Goal: Task Accomplishment & Management: Manage account settings

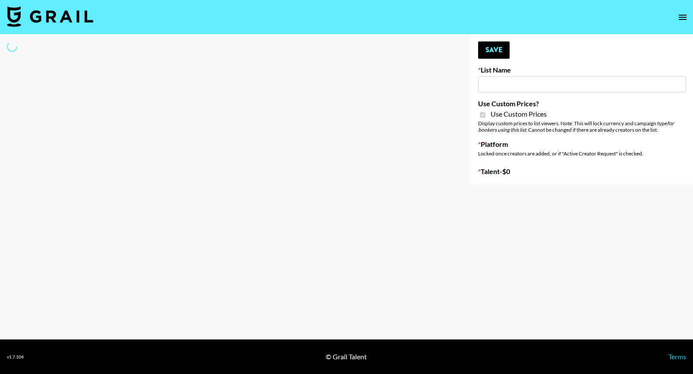
type input "Airbrush [DATE] Filters"
checkbox input "true"
select select "Brand"
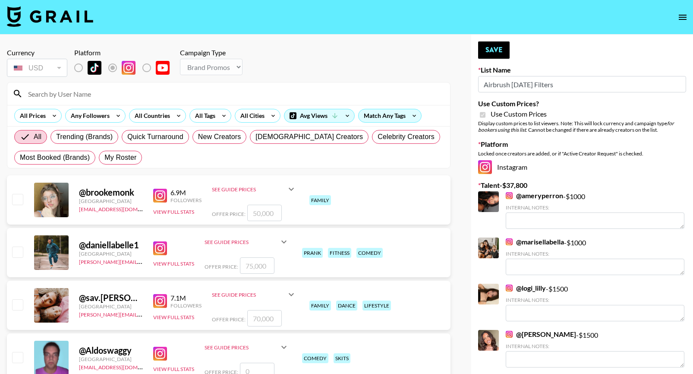
click at [38, 95] on input at bounding box center [234, 94] width 422 height 14
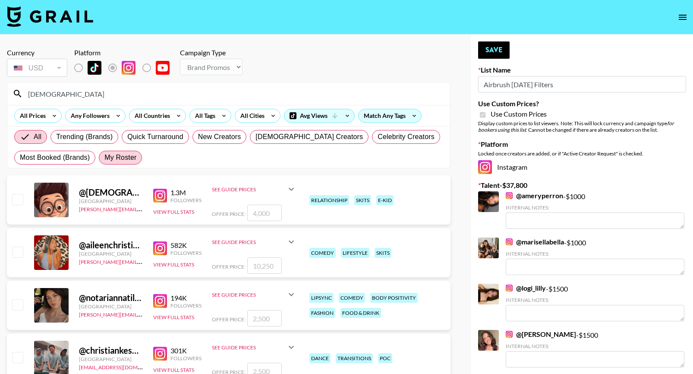
type input "[DEMOGRAPHIC_DATA]"
click at [131, 159] on span "My Roster" at bounding box center [120, 157] width 32 height 10
click at [104, 157] on input "My Roster" at bounding box center [104, 157] width 0 height 0
radio input "true"
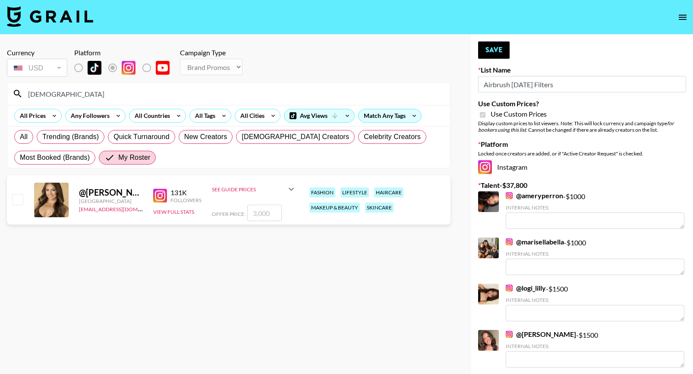
click at [17, 201] on input "checkbox" at bounding box center [17, 199] width 10 height 10
checkbox input "true"
type input "3000"
drag, startPoint x: 273, startPoint y: 213, endPoint x: 229, endPoint y: 211, distance: 44.1
click at [229, 211] on div "Offer Price: 3000" at bounding box center [254, 213] width 85 height 16
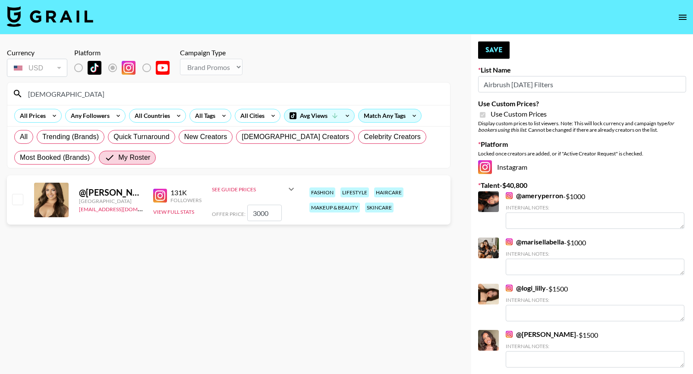
checkbox input "false"
type input "7"
checkbox input "true"
type input "700"
click at [498, 52] on button "Save" at bounding box center [493, 49] width 31 height 17
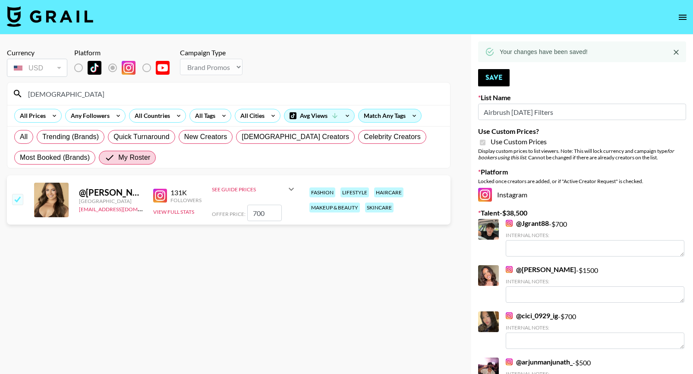
drag, startPoint x: 55, startPoint y: 91, endPoint x: -13, endPoint y: 90, distance: 67.8
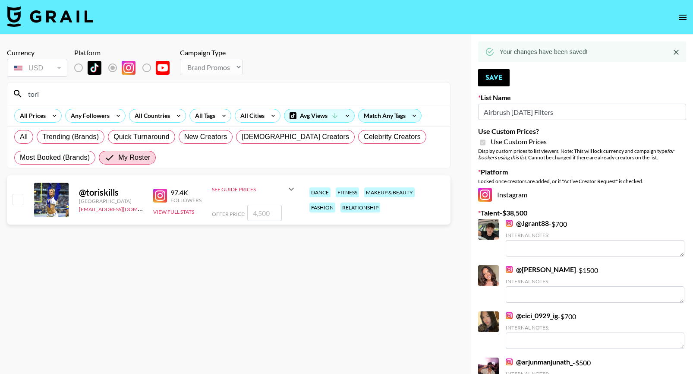
type input "tori"
click at [22, 194] on input "checkbox" at bounding box center [17, 199] width 10 height 10
checkbox input "true"
type input "4500"
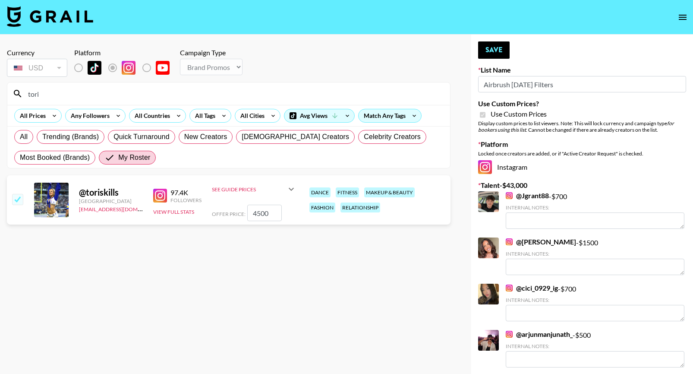
drag, startPoint x: 268, startPoint y: 209, endPoint x: 231, endPoint y: 205, distance: 37.4
click at [233, 206] on div "Offer Price: 4500" at bounding box center [254, 213] width 85 height 16
checkbox input "true"
type input "700"
click at [496, 51] on button "Save" at bounding box center [493, 49] width 31 height 17
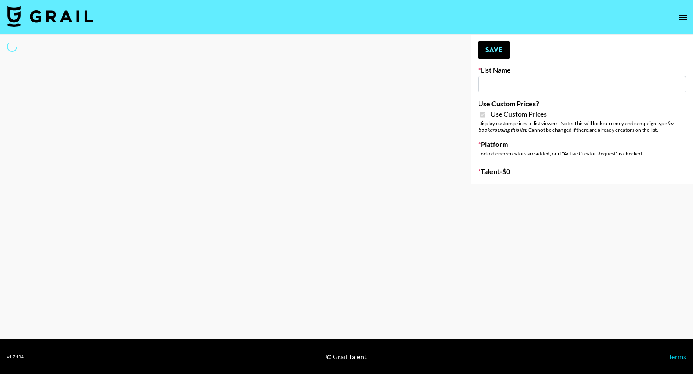
type input "Amaxy Beauty"
checkbox input "true"
select select "Brand"
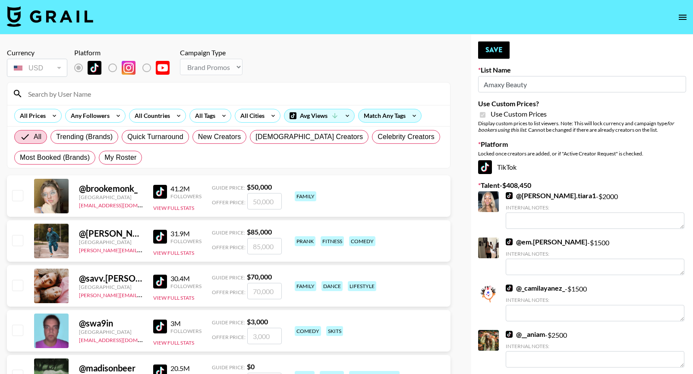
click at [136, 95] on input at bounding box center [234, 94] width 422 height 14
type input "t"
click at [107, 156] on span "My Roster" at bounding box center [120, 157] width 32 height 10
click at [104, 157] on input "My Roster" at bounding box center [104, 157] width 0 height 0
radio input "true"
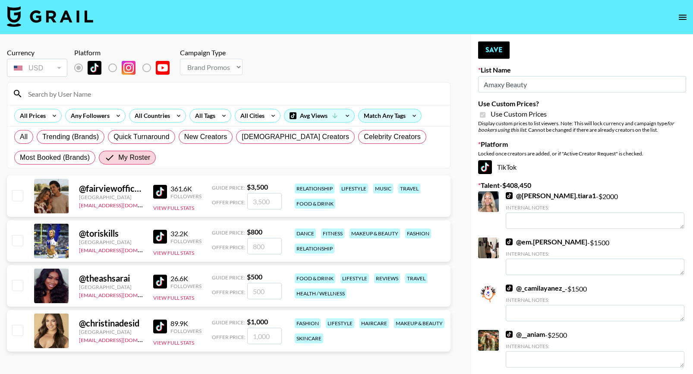
click at [16, 233] on div at bounding box center [16, 240] width 13 height 15
click at [17, 236] on input "checkbox" at bounding box center [17, 240] width 10 height 10
checkbox input "true"
type input "800"
click at [273, 247] on input "800" at bounding box center [264, 246] width 35 height 16
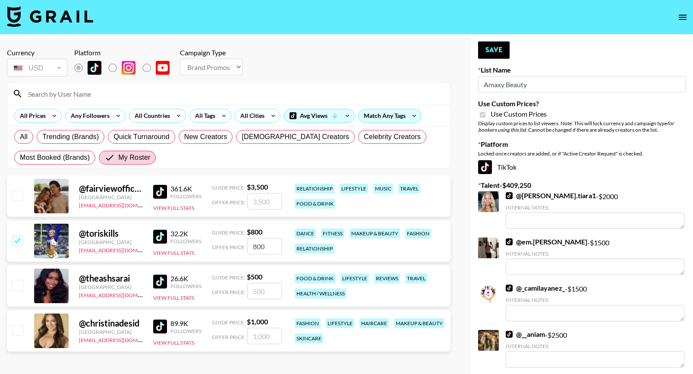
click at [15, 331] on input "checkbox" at bounding box center [17, 329] width 10 height 10
checkbox input "true"
type input "1000"
drag, startPoint x: 270, startPoint y: 335, endPoint x: 236, endPoint y: 335, distance: 34.1
click at [236, 335] on div "Offer Price: 1000" at bounding box center [247, 336] width 70 height 16
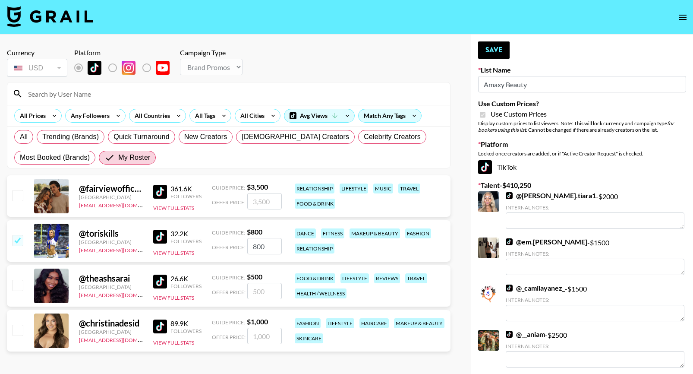
checkbox input "false"
type input "4"
checkbox input "true"
type input "400"
click at [493, 46] on button "Save" at bounding box center [493, 49] width 31 height 17
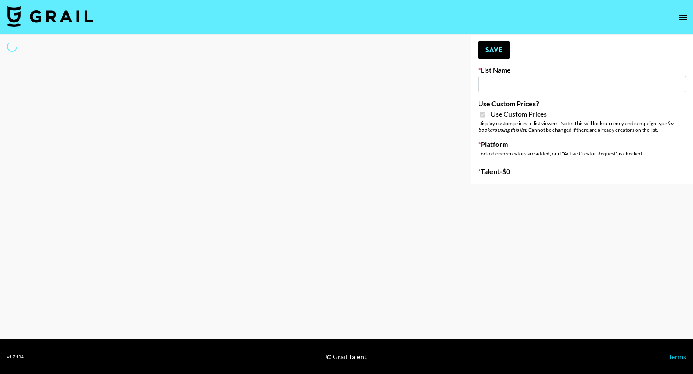
type input "Sleep & Glow"
checkbox input "true"
select select "Brand"
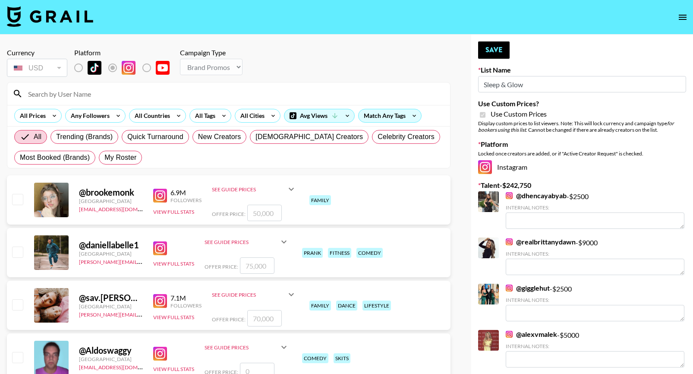
click at [70, 94] on input at bounding box center [234, 94] width 422 height 14
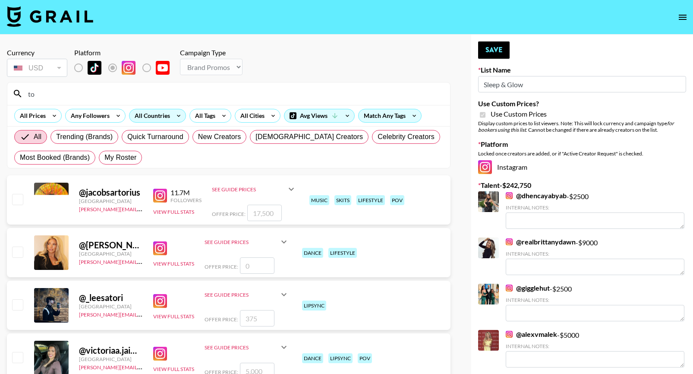
type input "t"
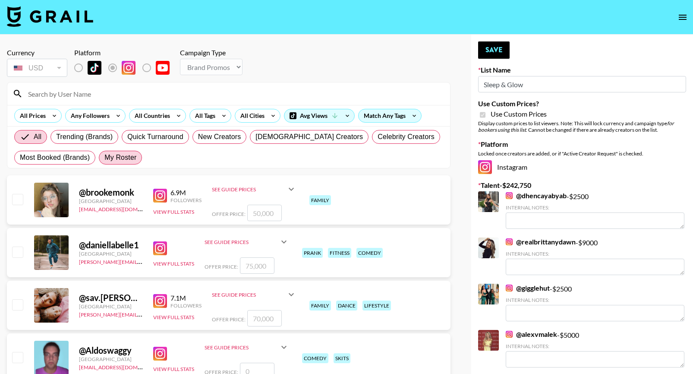
click at [126, 157] on span "My Roster" at bounding box center [120, 157] width 32 height 10
click at [104, 157] on input "My Roster" at bounding box center [104, 157] width 0 height 0
radio input "true"
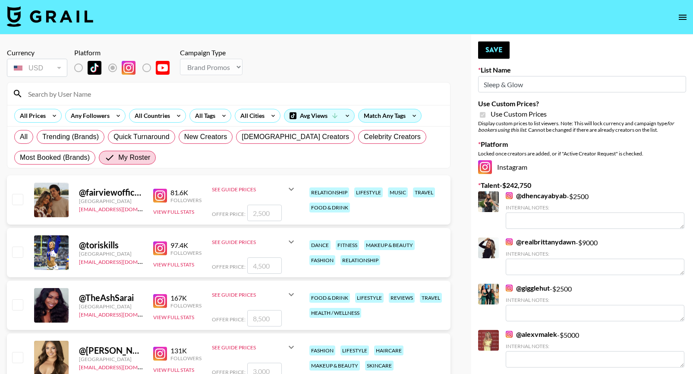
click at [21, 249] on input "checkbox" at bounding box center [17, 251] width 10 height 10
checkbox input "true"
type input "4500"
drag, startPoint x: 271, startPoint y: 261, endPoint x: 223, endPoint y: 261, distance: 48.3
click at [224, 261] on div "Offer Price: 4500" at bounding box center [254, 265] width 85 height 16
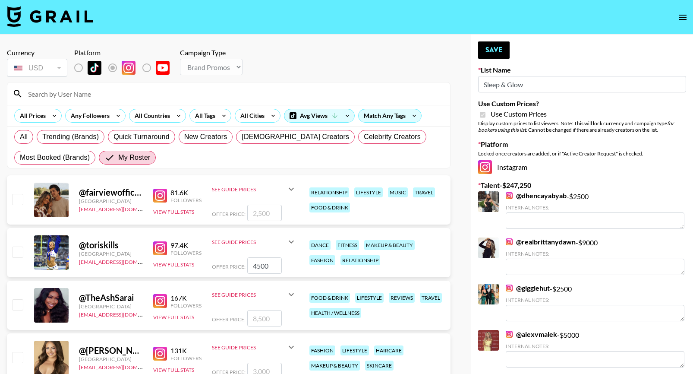
checkbox input "false"
type input "8"
checkbox input "true"
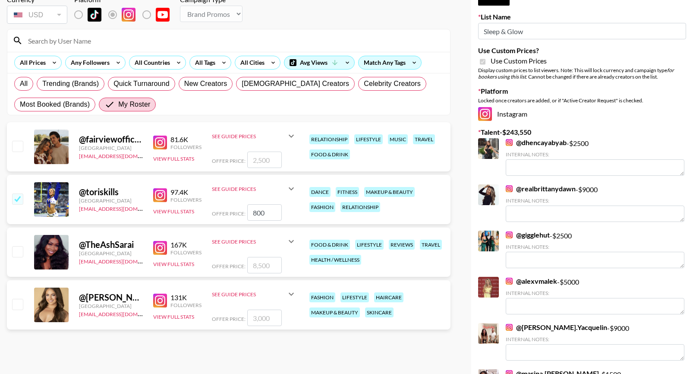
scroll to position [54, 0]
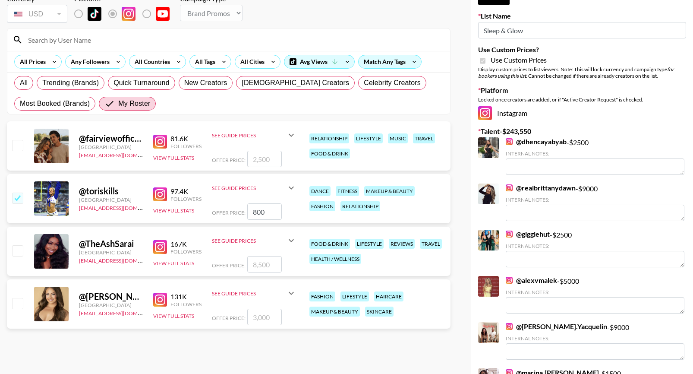
type input "800"
click at [19, 300] on input "checkbox" at bounding box center [17, 303] width 10 height 10
checkbox input "true"
type input "3000"
drag, startPoint x: 278, startPoint y: 315, endPoint x: 199, endPoint y: 315, distance: 79.4
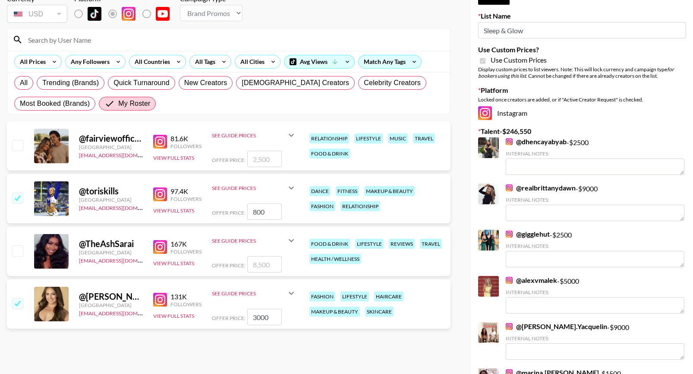
click at [199, 315] on div "@ christina_desiderio United States alyssa.bogdan@grail-talent.com 131K Followe…" at bounding box center [229, 303] width 444 height 49
checkbox input "false"
type input "6"
checkbox input "true"
type input "650"
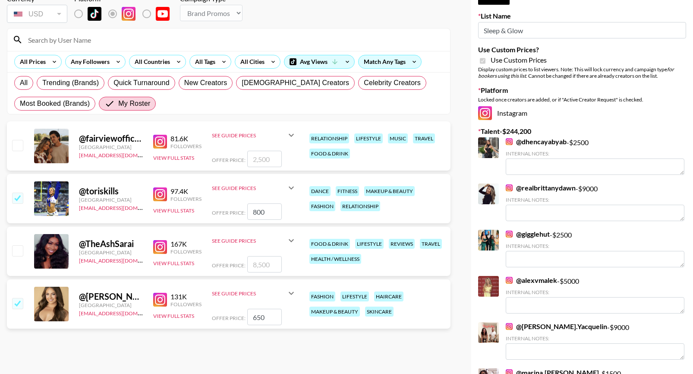
click at [16, 303] on input "checkbox" at bounding box center [17, 303] width 10 height 10
checkbox input "false"
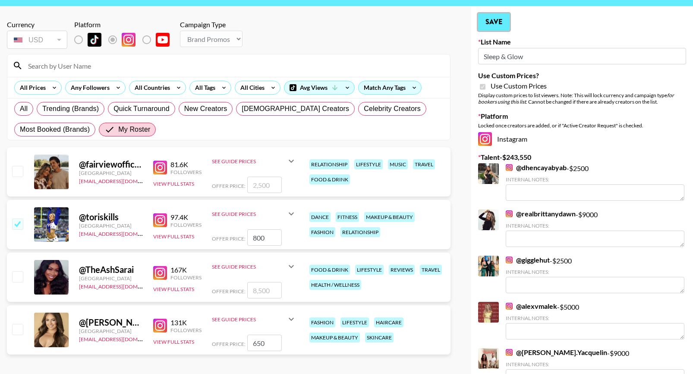
click at [500, 17] on button "Save" at bounding box center [493, 21] width 31 height 17
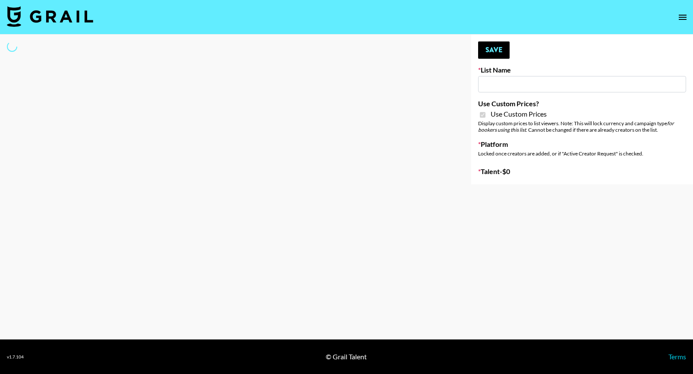
type input "Ladder (23rd Sept) IG"
checkbox input "true"
select select "Song"
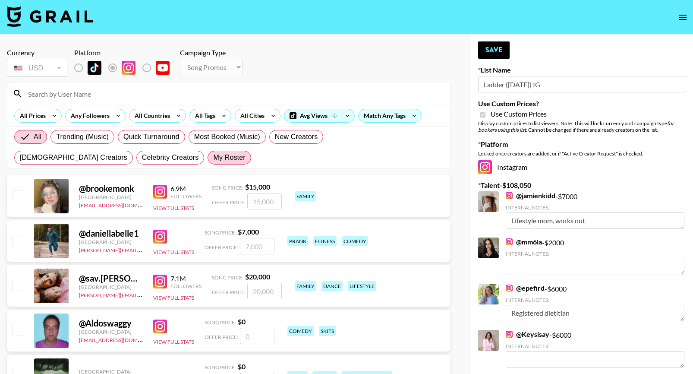
click at [208, 164] on label "My Roster" at bounding box center [229, 158] width 43 height 14
click at [213, 157] on input "My Roster" at bounding box center [213, 157] width 0 height 0
radio input "true"
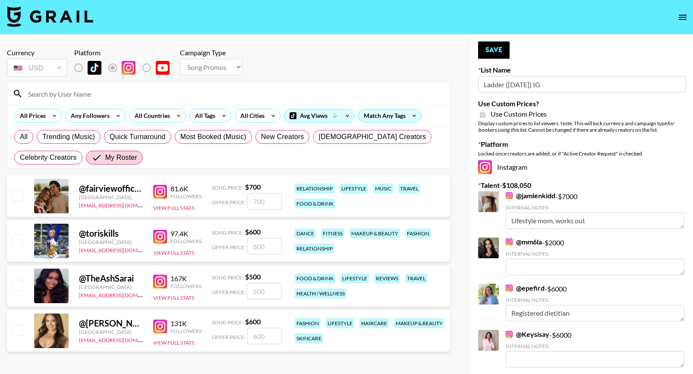
click at [16, 237] on input "checkbox" at bounding box center [17, 240] width 10 height 10
checkbox input "true"
type input "600"
click at [268, 244] on input "600" at bounding box center [264, 246] width 35 height 16
drag, startPoint x: 268, startPoint y: 244, endPoint x: 230, endPoint y: 247, distance: 39.0
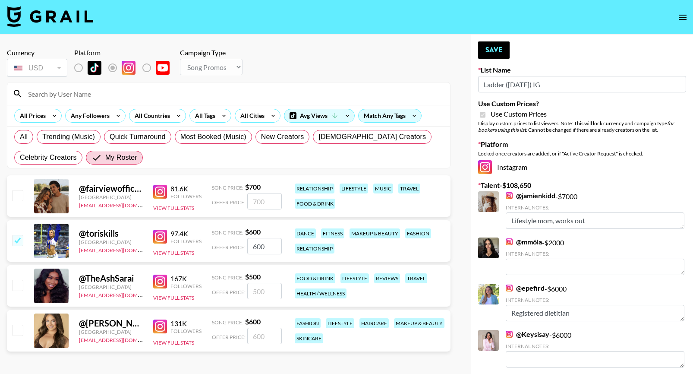
click at [230, 247] on div "Offer Price: 600" at bounding box center [247, 246] width 70 height 16
checkbox input "false"
checkbox input "true"
type input "3000"
click at [509, 42] on button "Save" at bounding box center [493, 49] width 31 height 17
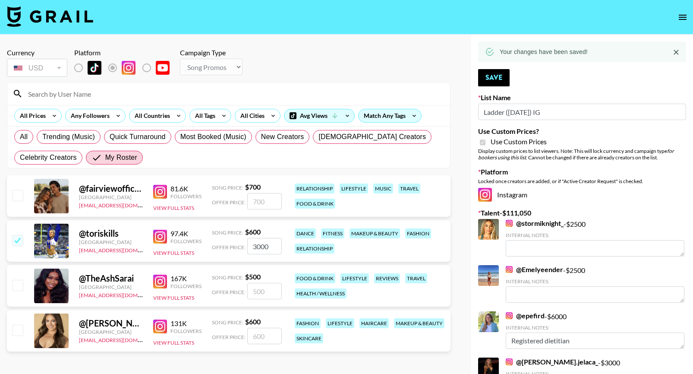
click at [18, 334] on input "checkbox" at bounding box center [17, 329] width 10 height 10
checkbox input "true"
type input "600"
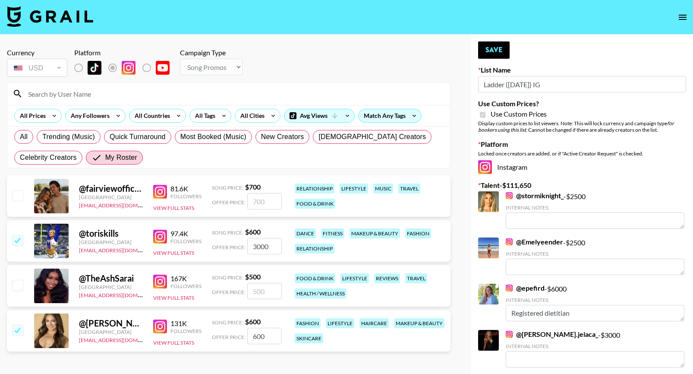
drag, startPoint x: 273, startPoint y: 336, endPoint x: 247, endPoint y: 334, distance: 26.4
click at [247, 334] on input "600" at bounding box center [264, 336] width 35 height 16
checkbox input "false"
checkbox input "true"
type input "2000"
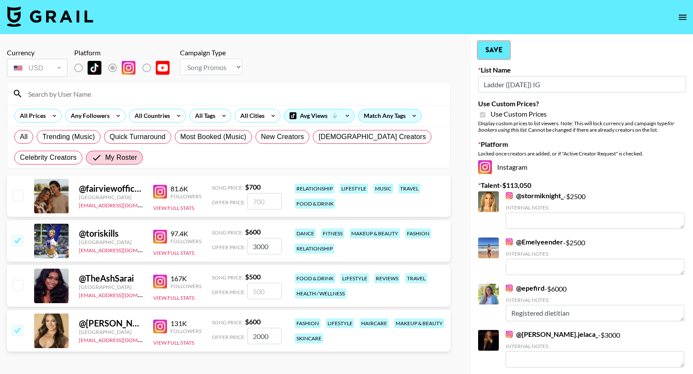
click at [497, 53] on button "Save" at bounding box center [493, 49] width 31 height 17
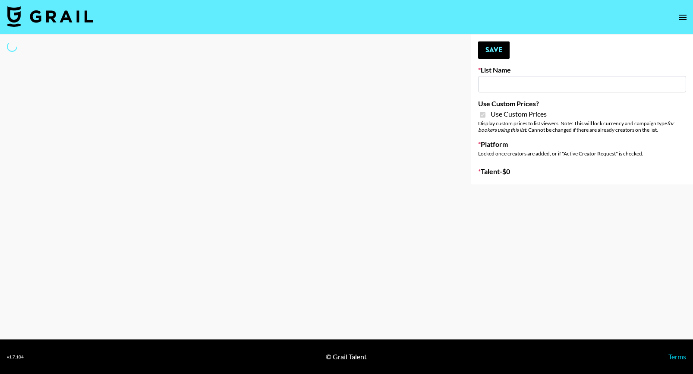
type input "Ladder ([DATE])"
checkbox input "true"
select select "Brand"
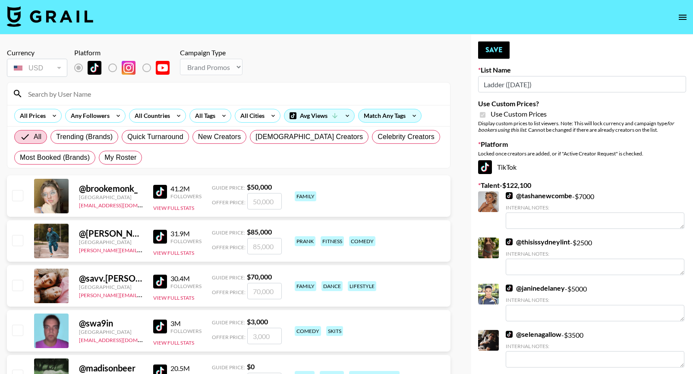
click at [96, 99] on input at bounding box center [234, 94] width 422 height 14
click at [177, 157] on div "All Trending (Brands) Quick Turnaround New Creators [DEMOGRAPHIC_DATA] Creators…" at bounding box center [229, 146] width 432 height 41
click at [113, 161] on span "My Roster" at bounding box center [120, 157] width 32 height 10
click at [104, 157] on input "My Roster" at bounding box center [104, 157] width 0 height 0
radio input "true"
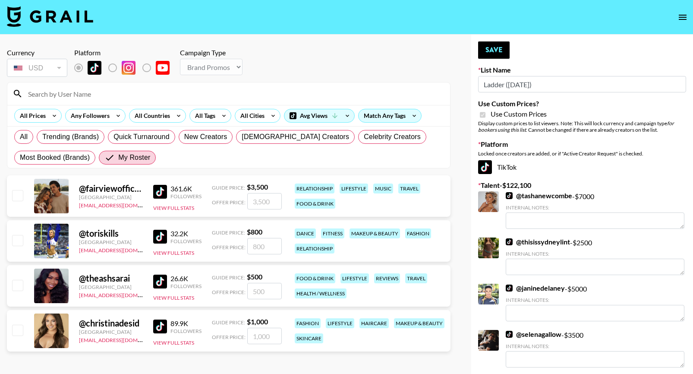
click at [20, 243] on input "checkbox" at bounding box center [17, 240] width 10 height 10
checkbox input "true"
type input "800"
drag, startPoint x: 268, startPoint y: 243, endPoint x: 216, endPoint y: 242, distance: 51.8
click at [218, 243] on div "Offer Price: 800" at bounding box center [247, 246] width 70 height 16
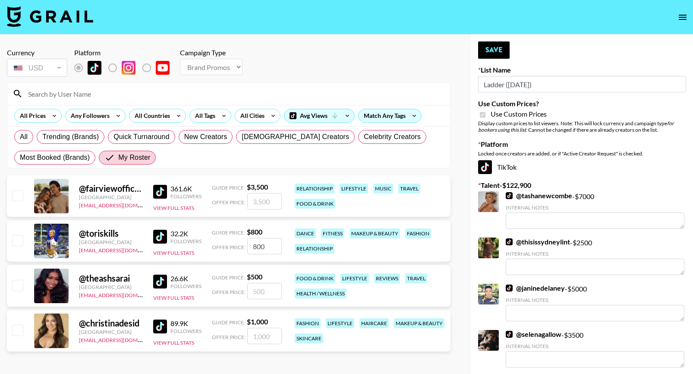
checkbox input "false"
click at [267, 246] on input "number" at bounding box center [264, 246] width 35 height 16
checkbox input "true"
type input "2"
checkbox input "false"
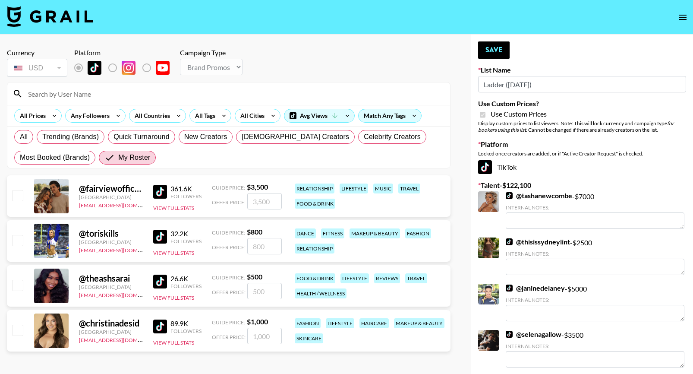
checkbox input "true"
type input "1500"
click at [13, 325] on input "checkbox" at bounding box center [17, 329] width 10 height 10
checkbox input "true"
type input "1000"
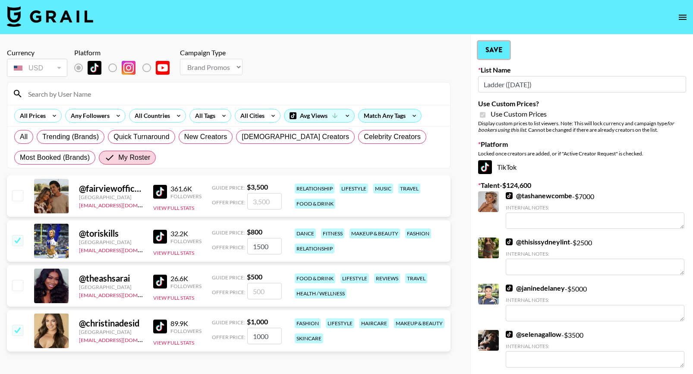
click at [493, 49] on button "Save" at bounding box center [493, 49] width 31 height 17
